Goal: Task Accomplishment & Management: Complete application form

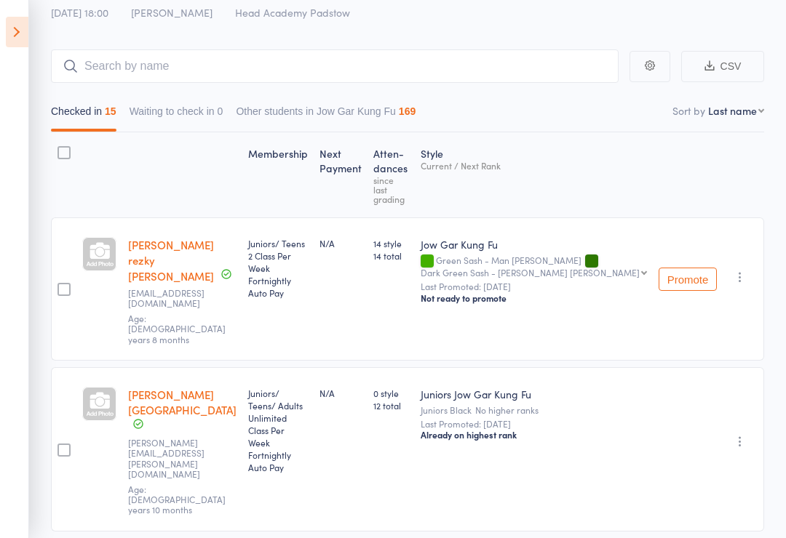
scroll to position [89, 0]
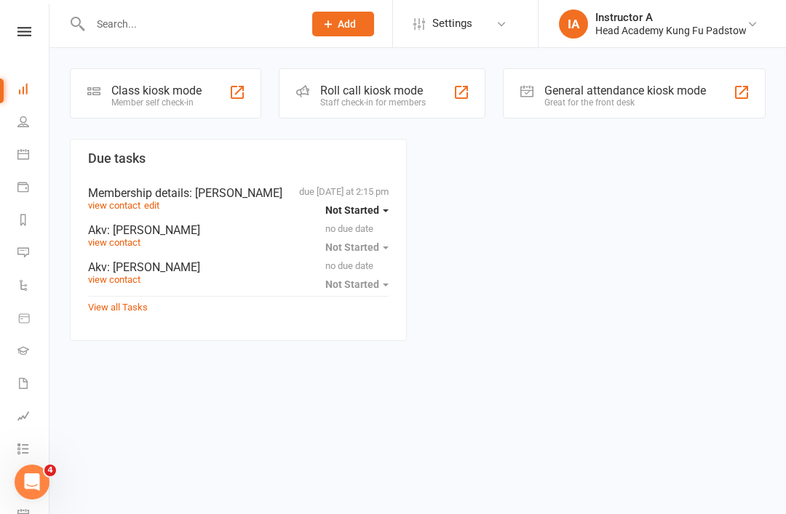
click at [127, 21] on input "text" at bounding box center [189, 24] width 207 height 20
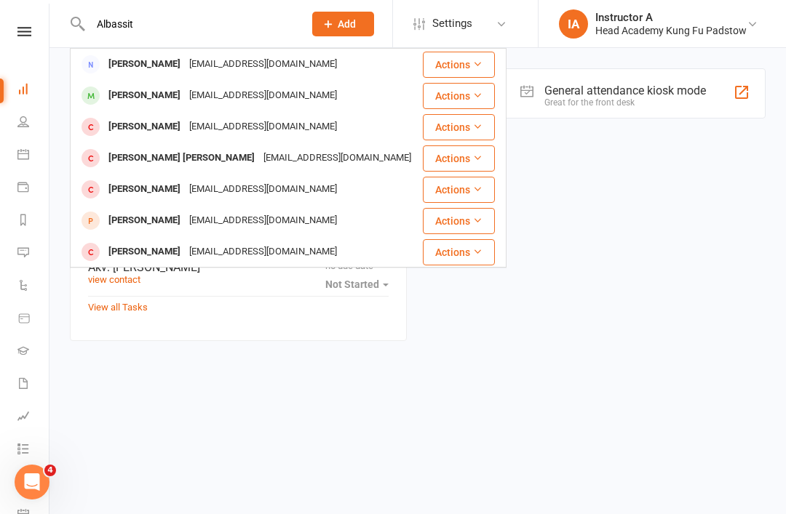
type input "Albassit"
click at [110, 93] on div "[PERSON_NAME]" at bounding box center [144, 95] width 81 height 21
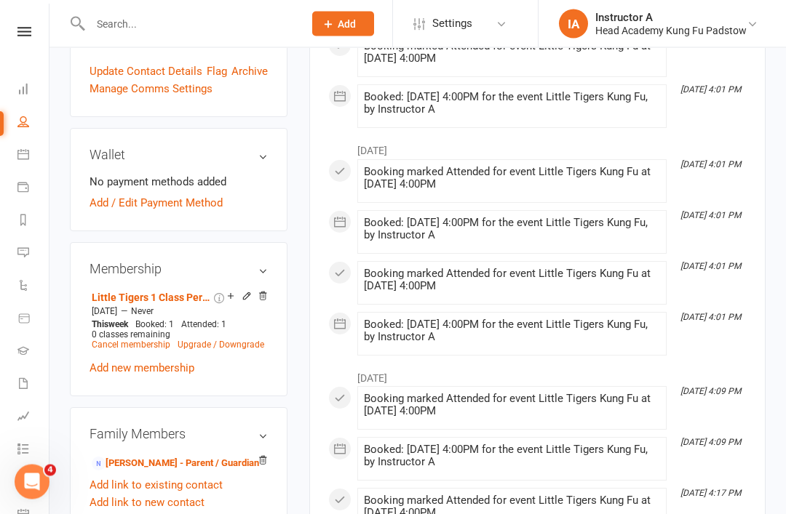
scroll to position [484, 0]
click at [159, 456] on link "[PERSON_NAME] - Parent / Guardian" at bounding box center [175, 463] width 167 height 15
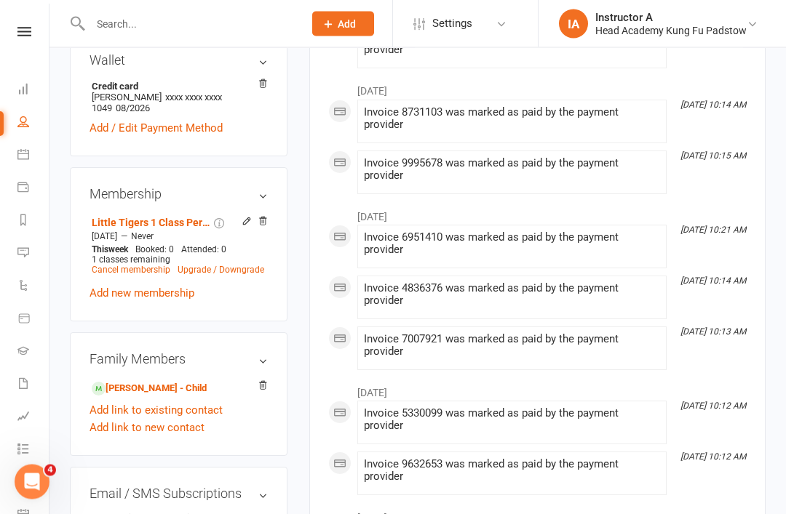
scroll to position [541, 0]
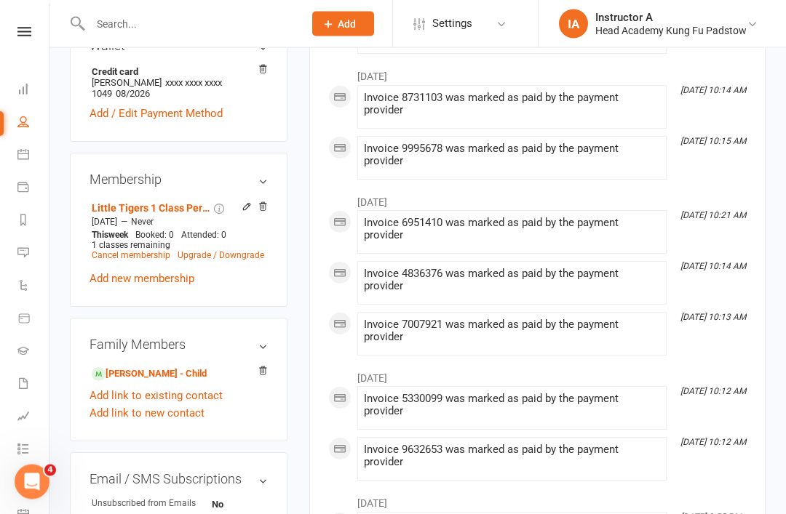
click at [125, 405] on link "Add link to new contact" at bounding box center [146, 413] width 115 height 17
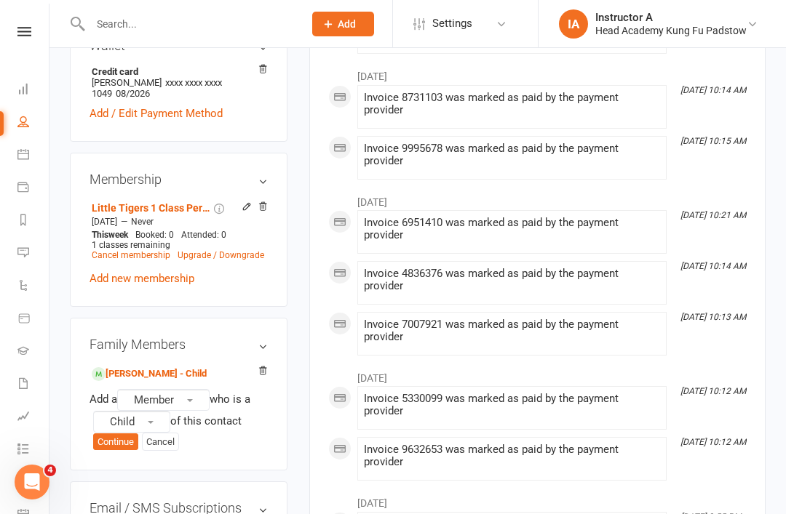
click at [115, 434] on button "Continue" at bounding box center [115, 442] width 45 height 17
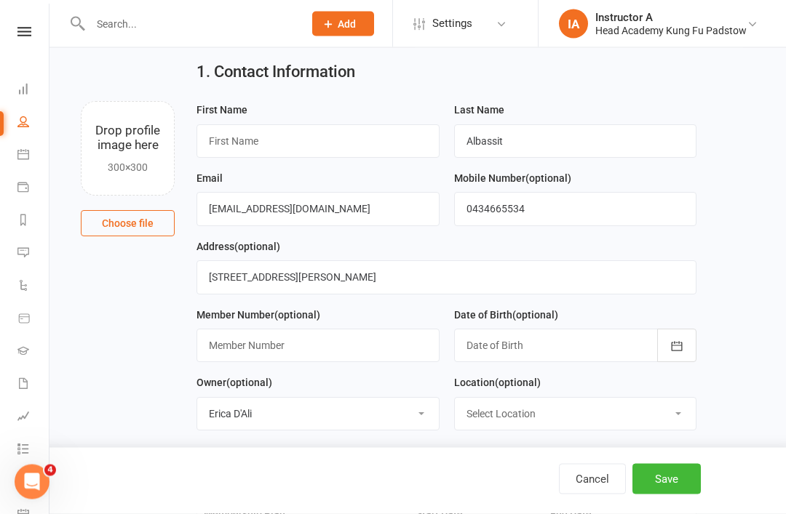
scroll to position [43, 0]
click at [263, 139] on input "text" at bounding box center [317, 140] width 243 height 33
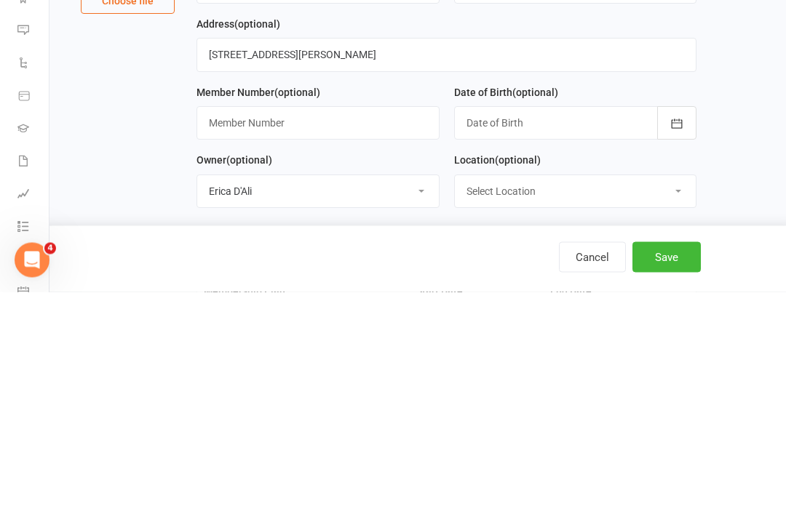
type input "[PERSON_NAME]"
click at [540, 329] on div at bounding box center [575, 345] width 243 height 33
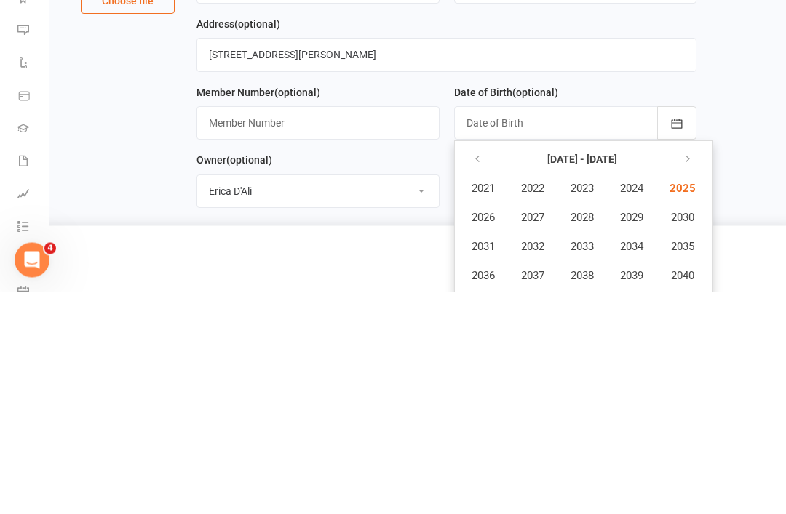
scroll to position [265, 0]
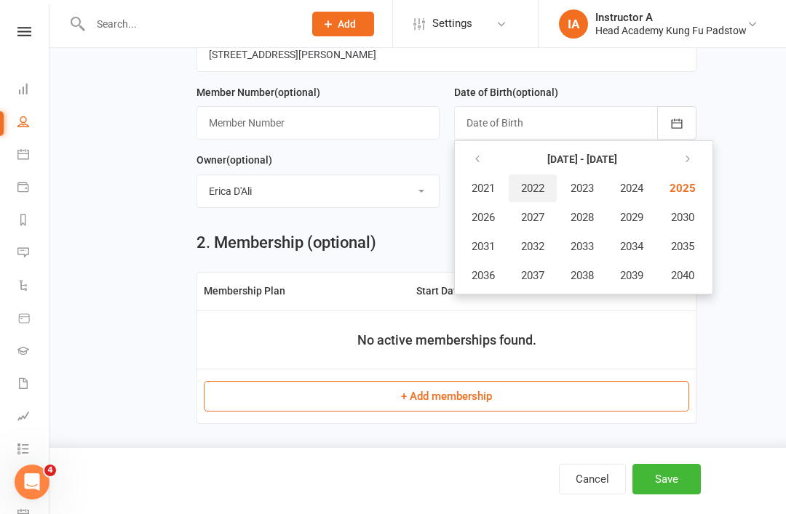
click at [539, 190] on span "2022" at bounding box center [532, 188] width 23 height 13
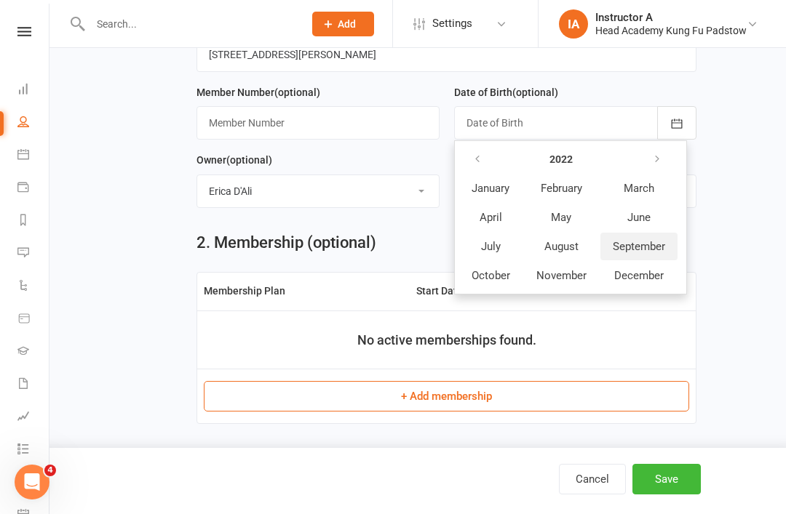
click at [644, 247] on span "September" at bounding box center [638, 246] width 52 height 13
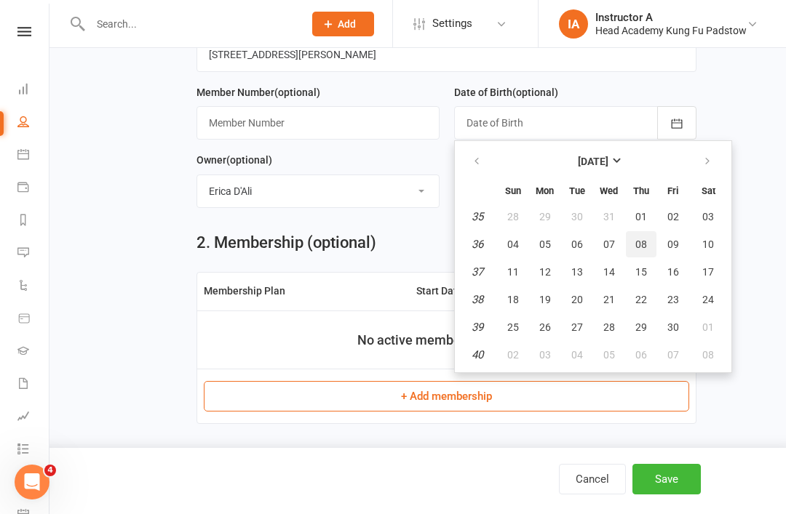
click at [641, 247] on span "08" at bounding box center [641, 245] width 12 height 12
type input "[DATE]"
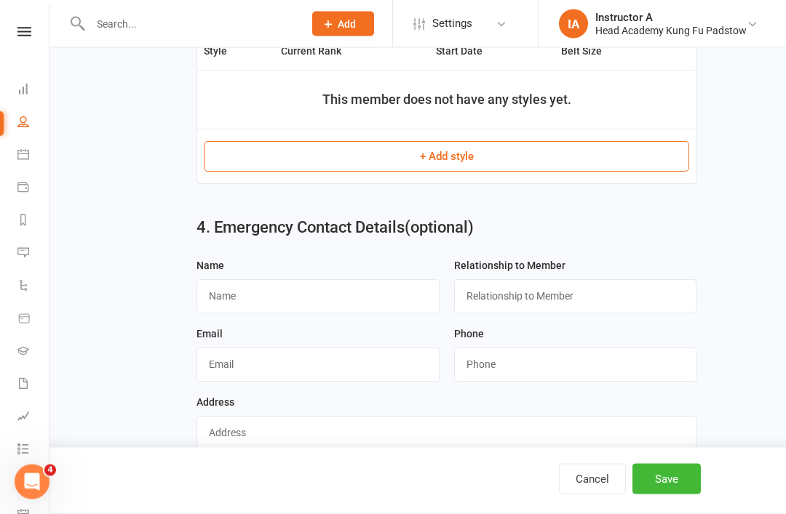
scroll to position [735, 0]
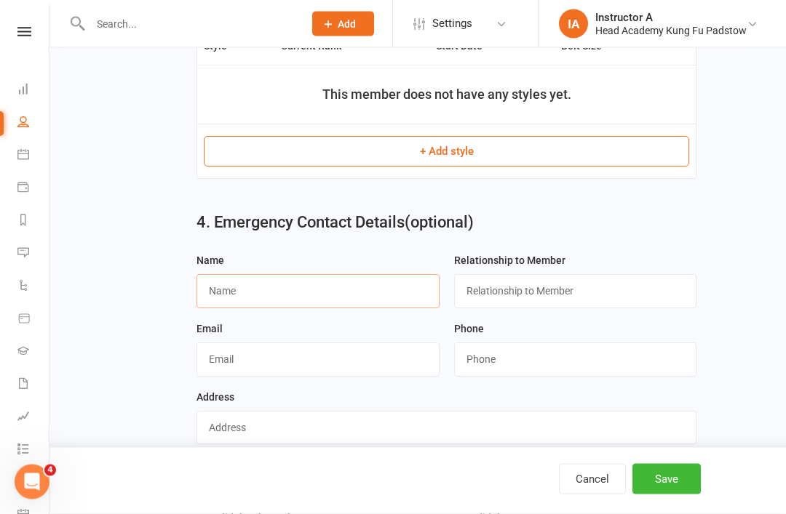
click at [337, 284] on input "text" at bounding box center [317, 291] width 243 height 33
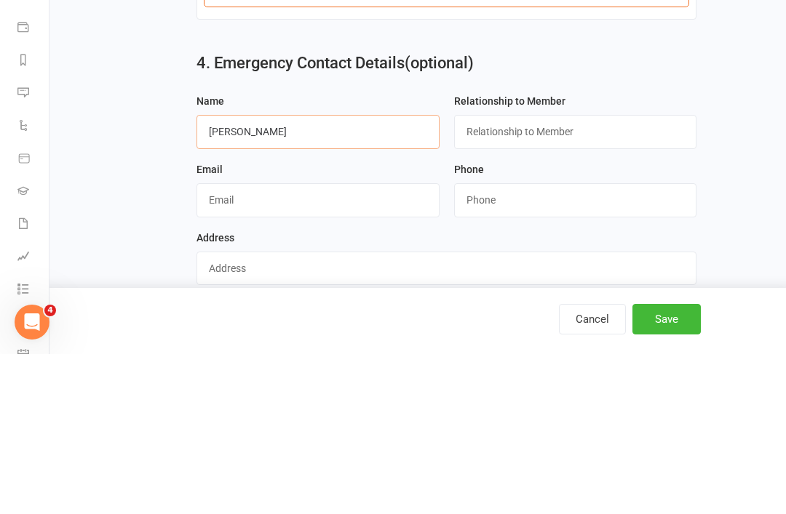
type input "[PERSON_NAME]"
click at [543, 275] on input "text" at bounding box center [575, 291] width 243 height 33
type input "Mother"
click at [324, 343] on input "text" at bounding box center [317, 359] width 243 height 33
type input "S"
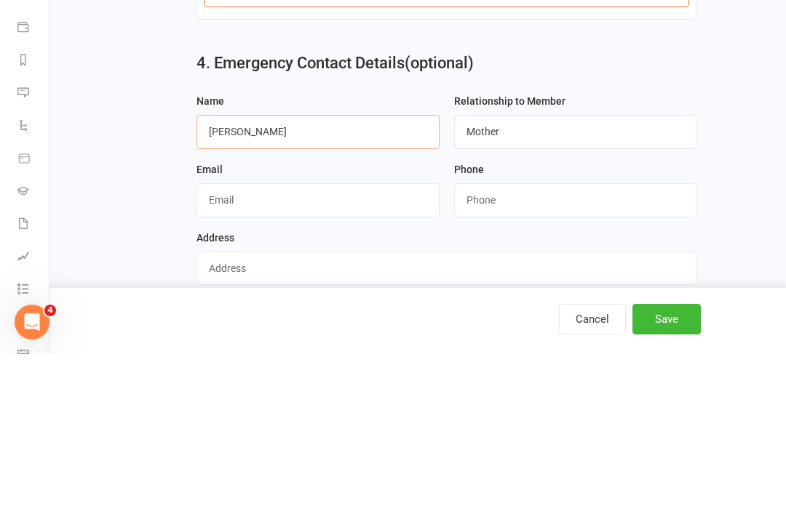
click at [398, 275] on input "[PERSON_NAME]" at bounding box center [317, 291] width 243 height 33
type input "S"
click at [596, 275] on input "Mother" at bounding box center [575, 291] width 243 height 33
type input "M"
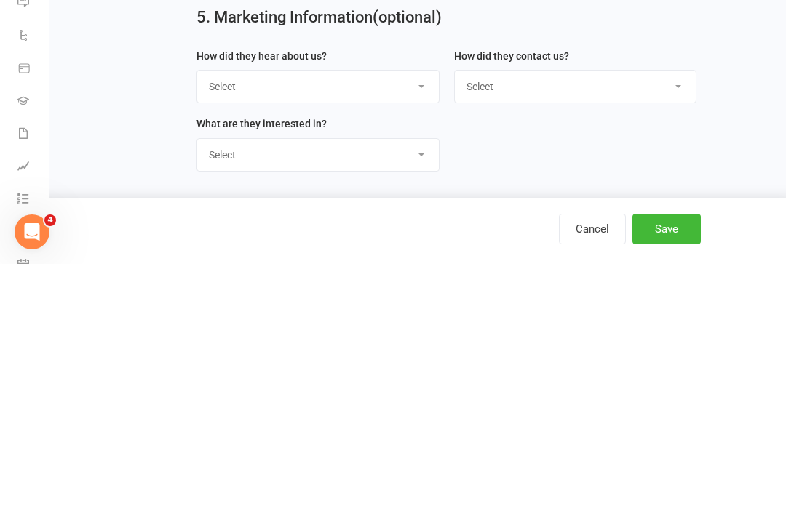
scroll to position [962, 0]
click at [669, 464] on button "Save" at bounding box center [666, 479] width 68 height 31
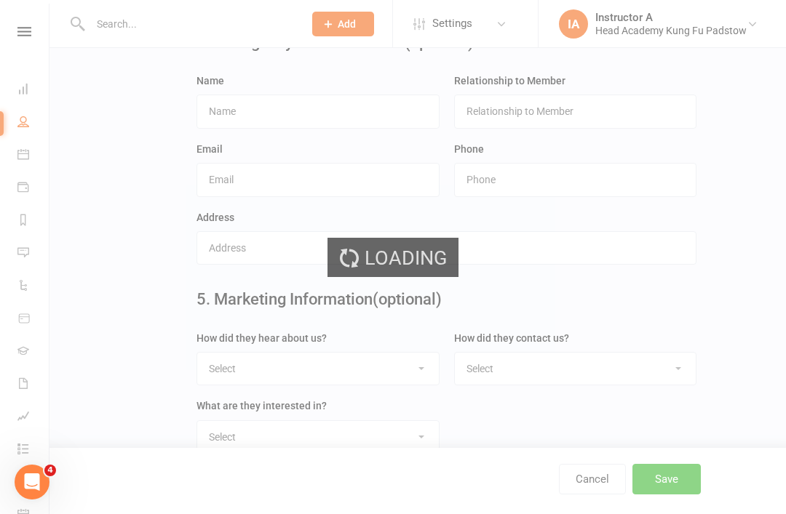
scroll to position [0, 0]
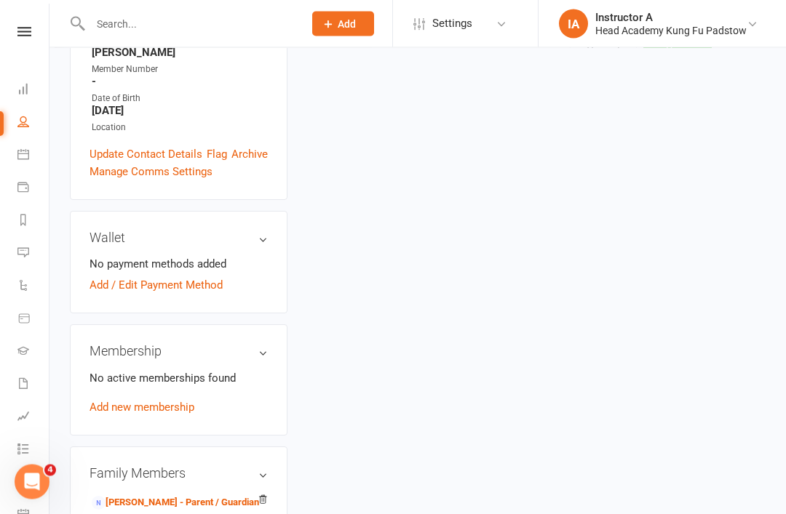
scroll to position [391, 0]
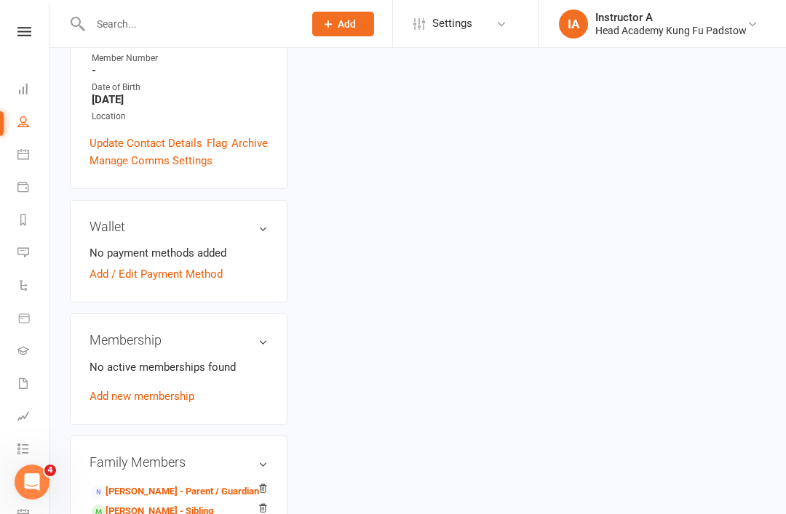
click at [115, 484] on link "[PERSON_NAME] - Parent / Guardian" at bounding box center [175, 491] width 167 height 15
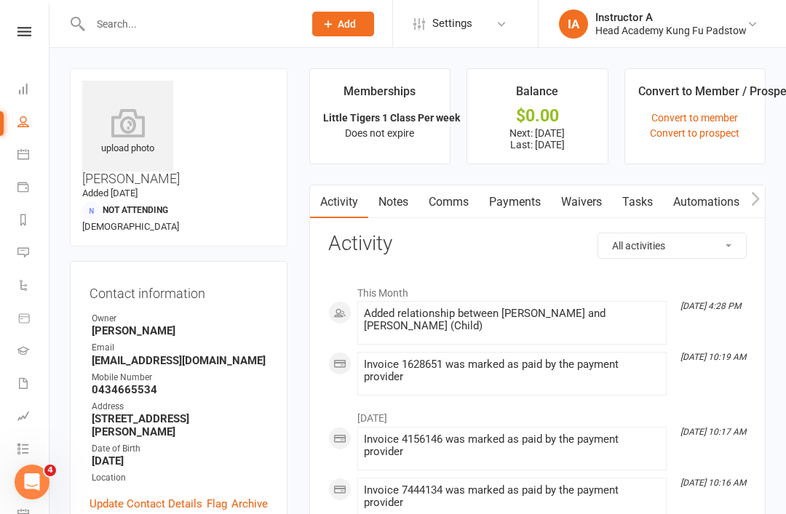
click at [592, 212] on link "Waivers" at bounding box center [581, 201] width 61 height 33
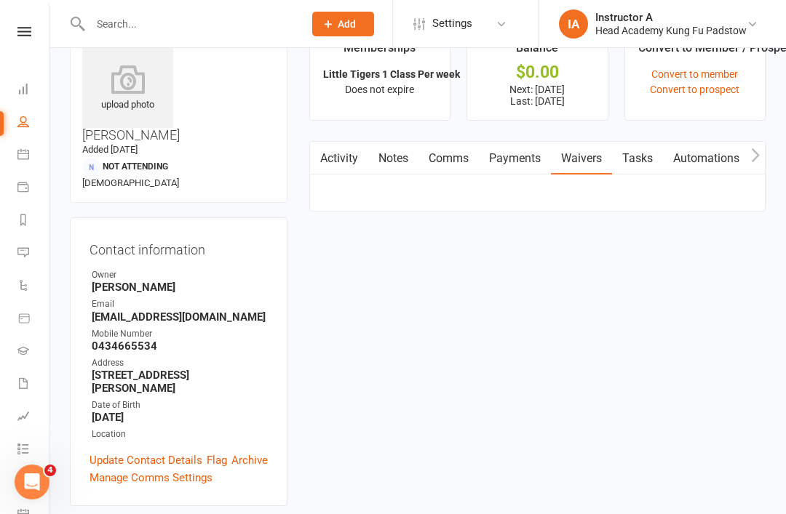
scroll to position [47, 0]
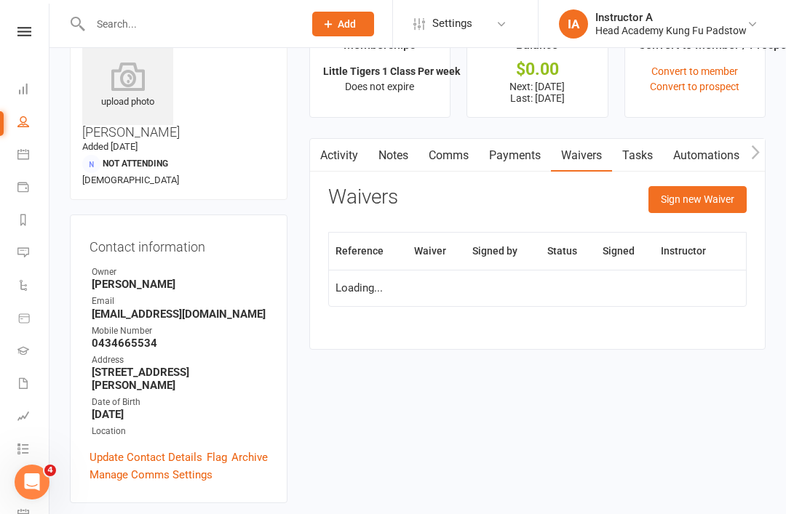
click at [506, 164] on link "Payments" at bounding box center [515, 155] width 72 height 33
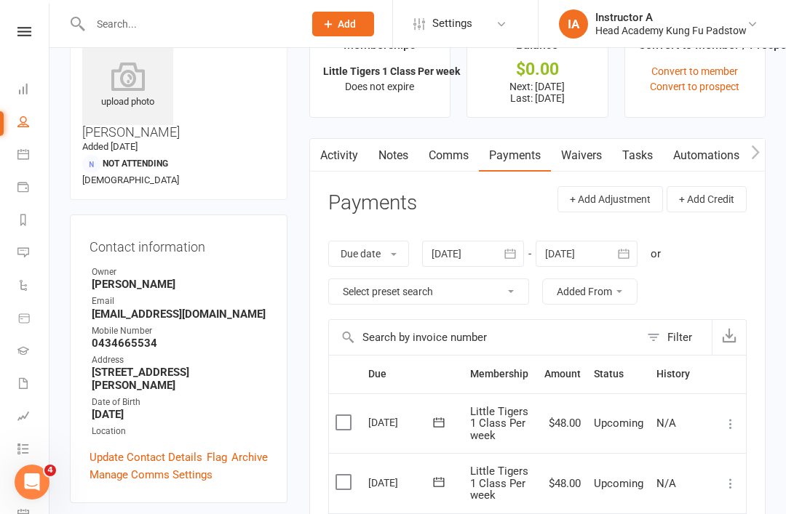
click at [575, 151] on link "Waivers" at bounding box center [581, 155] width 61 height 33
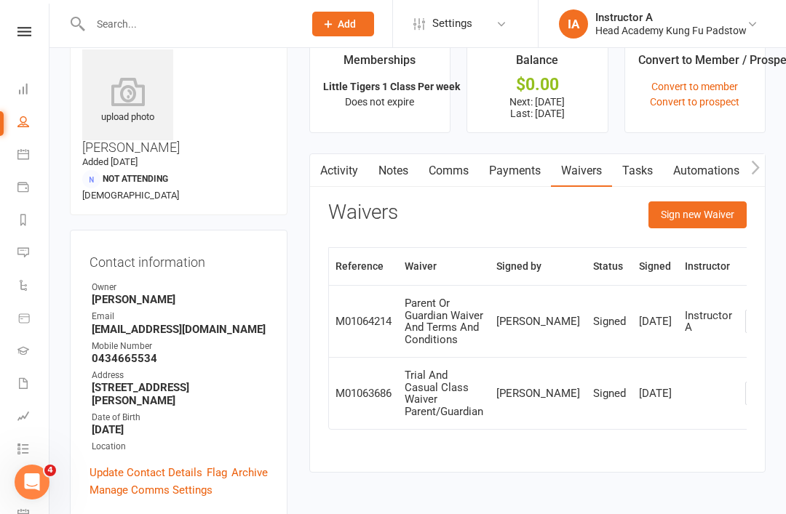
scroll to position [47, 0]
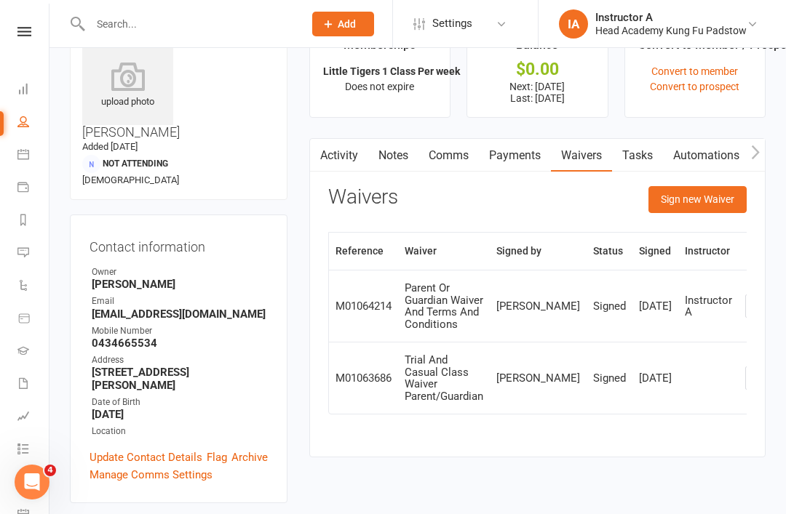
click at [703, 204] on button "Sign new Waiver" at bounding box center [697, 199] width 98 height 26
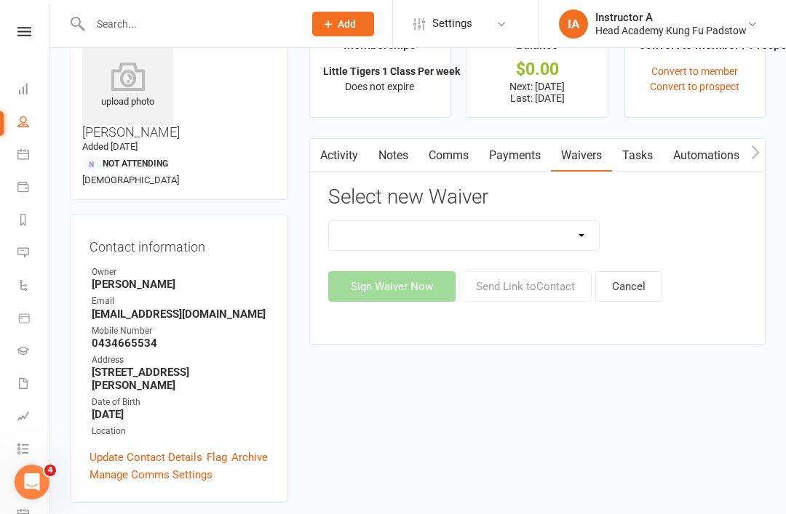
click at [351, 226] on select "Adults Waiver And Terms And Conditions Parent Or Guardian Waiver And Terms And …" at bounding box center [464, 235] width 271 height 29
select select "3665"
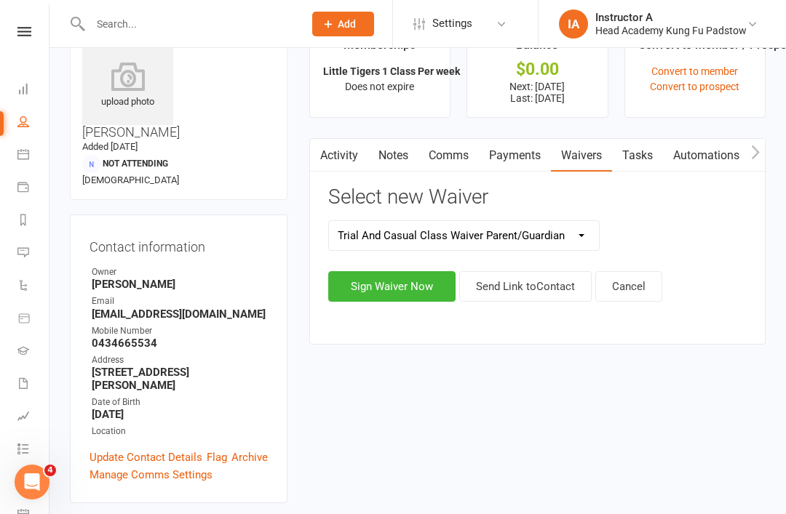
click at [377, 287] on button "Sign Waiver Now" at bounding box center [391, 286] width 127 height 31
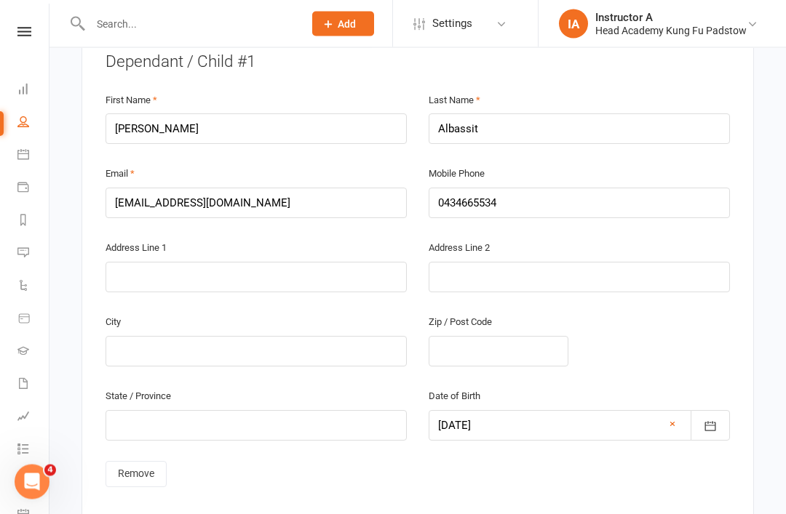
scroll to position [857, 0]
click at [132, 461] on link "Remove" at bounding box center [135, 474] width 61 height 26
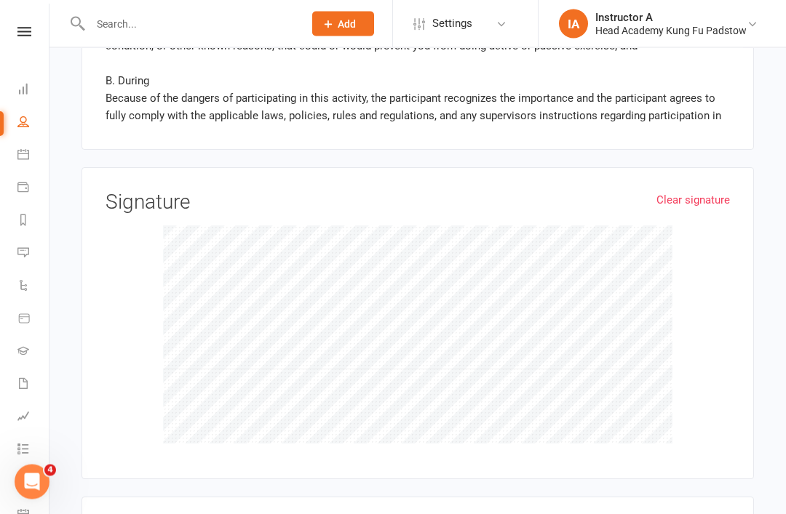
scroll to position [1785, 0]
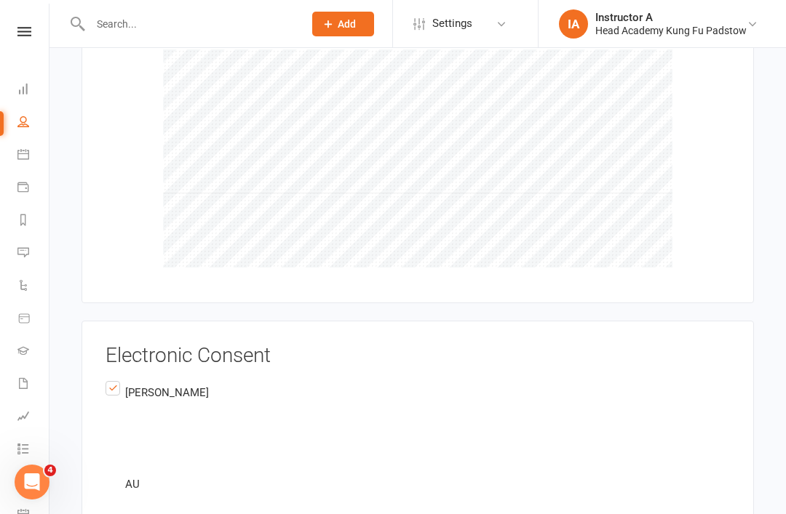
scroll to position [2001, 0]
